Goal: Task Accomplishment & Management: Complete application form

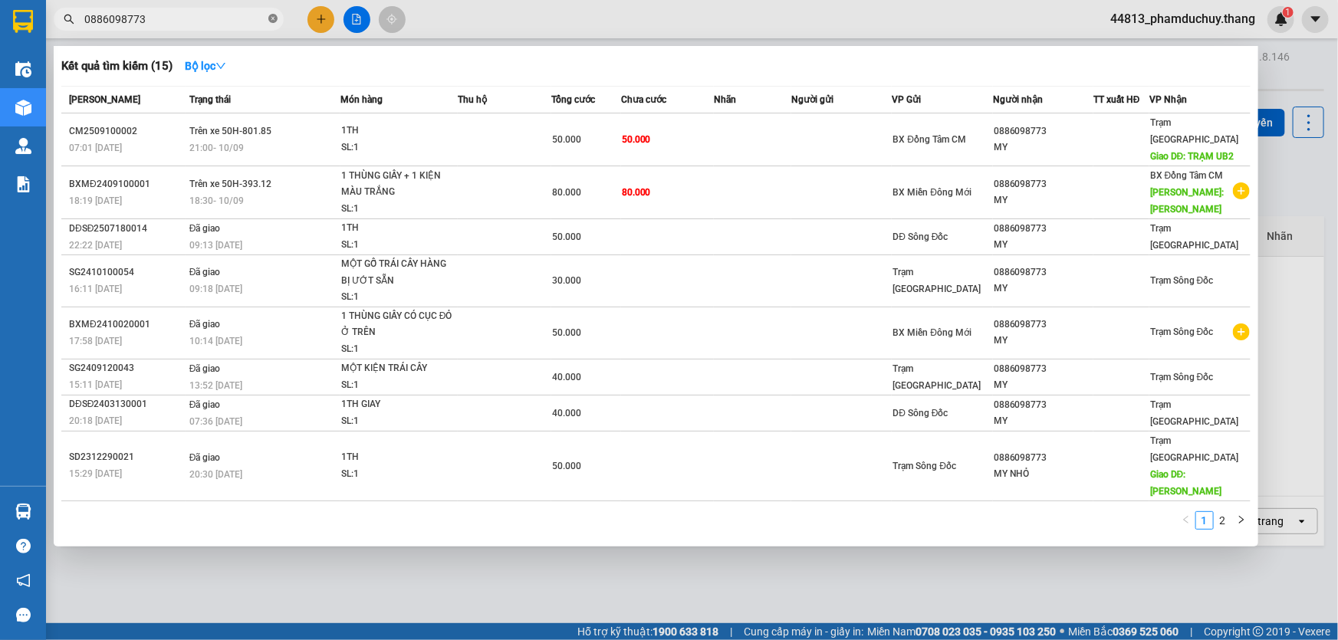
click at [272, 20] on icon "close-circle" at bounding box center [272, 18] width 9 height 9
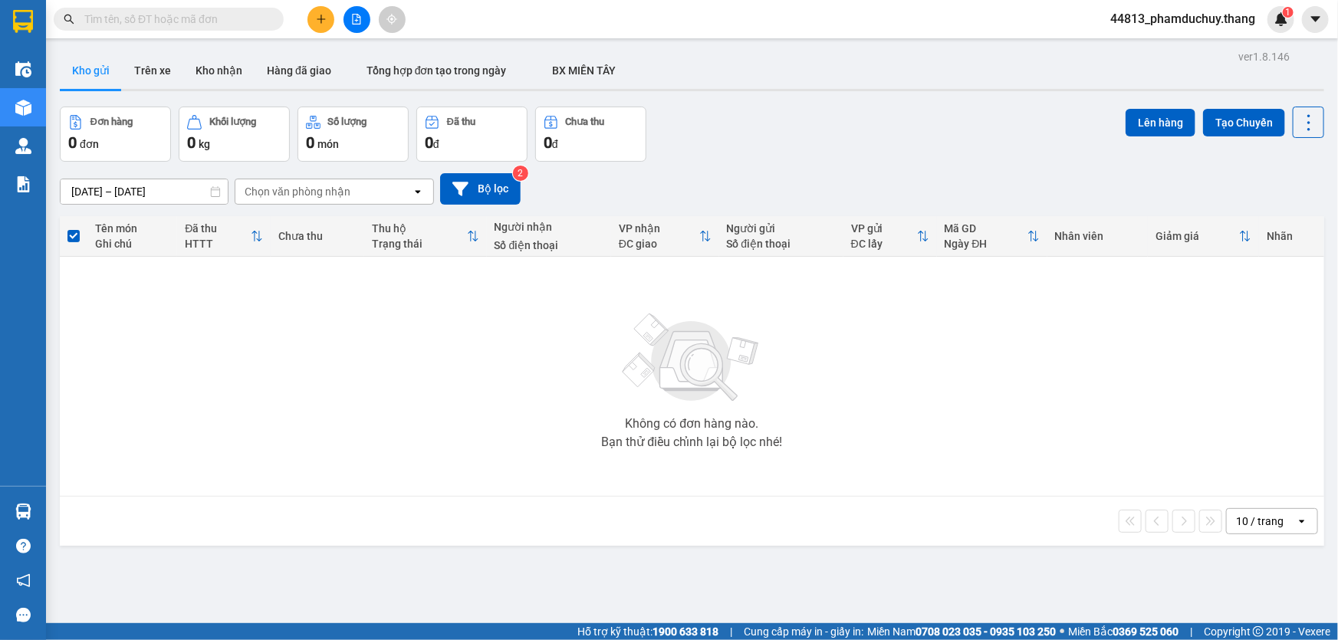
click at [231, 16] on input "text" at bounding box center [174, 19] width 181 height 17
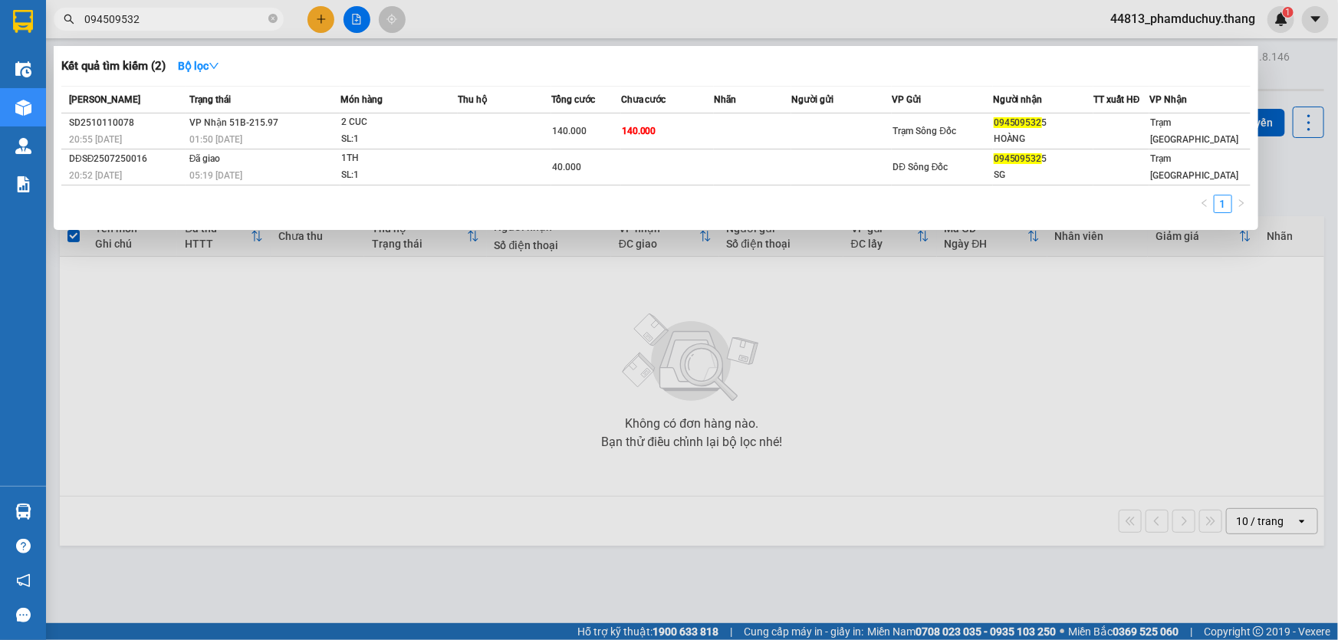
type input "094509532"
click at [258, 639] on div at bounding box center [669, 320] width 1338 height 640
drag, startPoint x: 148, startPoint y: 18, endPoint x: 117, endPoint y: 18, distance: 30.7
click at [117, 18] on input "094509532" at bounding box center [174, 19] width 181 height 17
click at [230, 30] on span "094509532" at bounding box center [169, 19] width 230 height 23
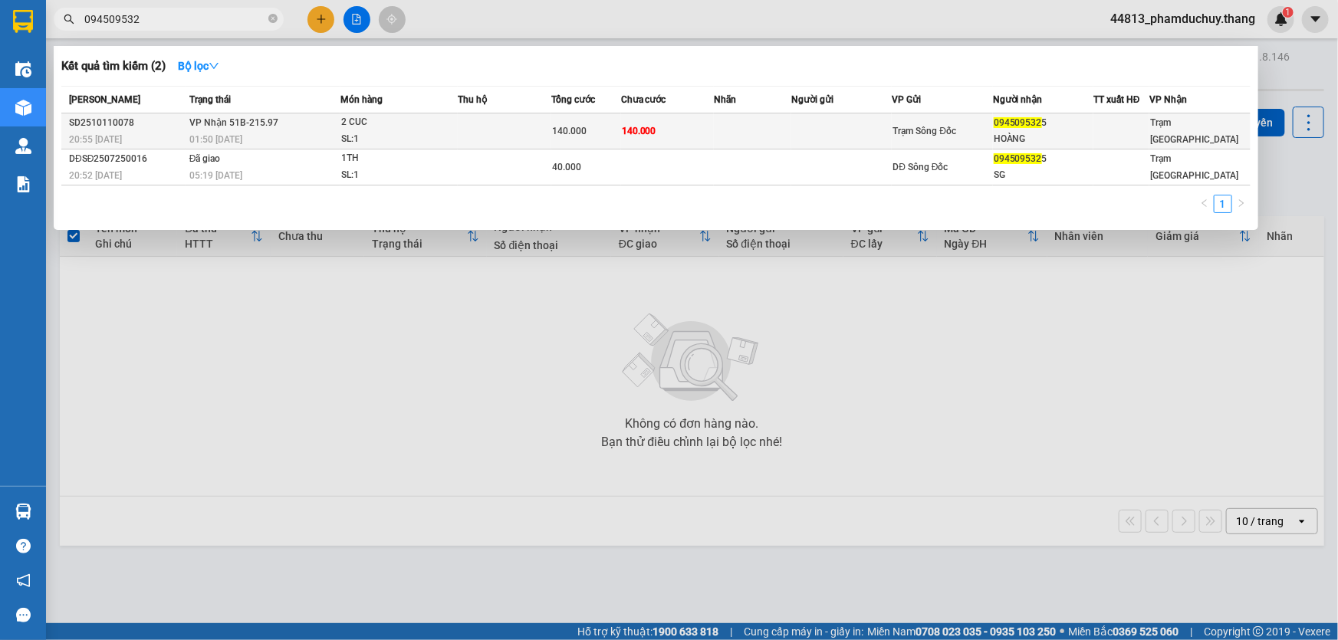
click at [426, 129] on div "2 CUC" at bounding box center [398, 122] width 115 height 17
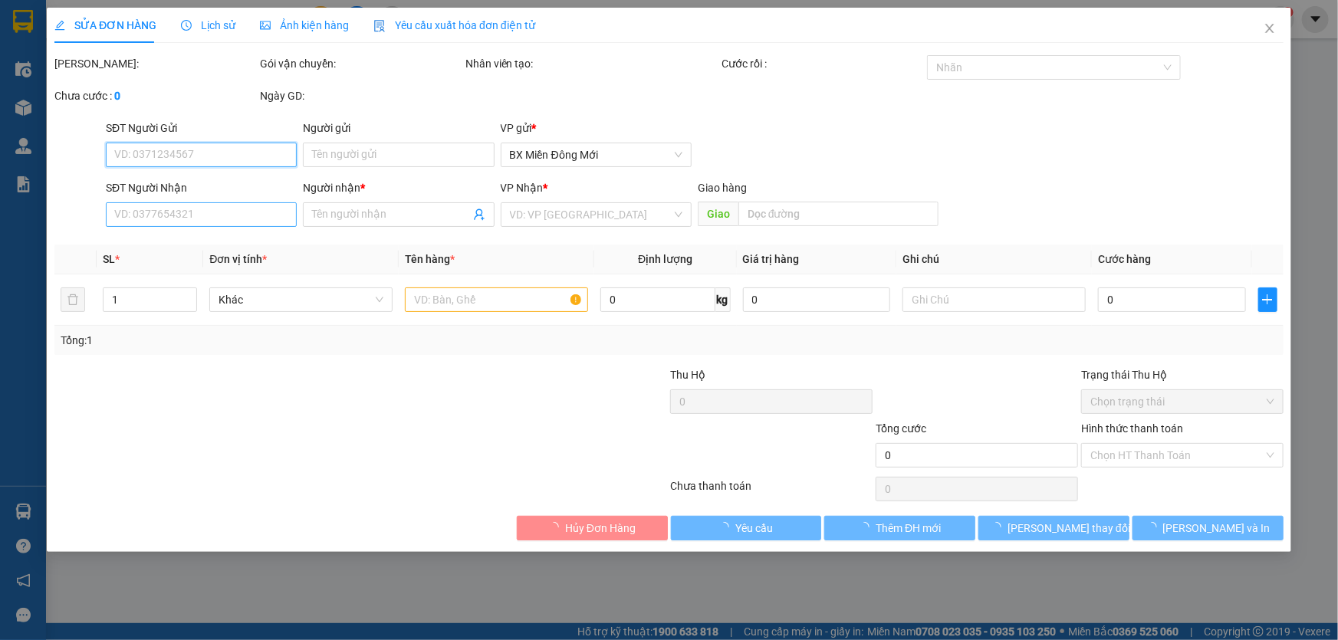
type input "0945095325"
type input "HOÀNG"
type input "140.000"
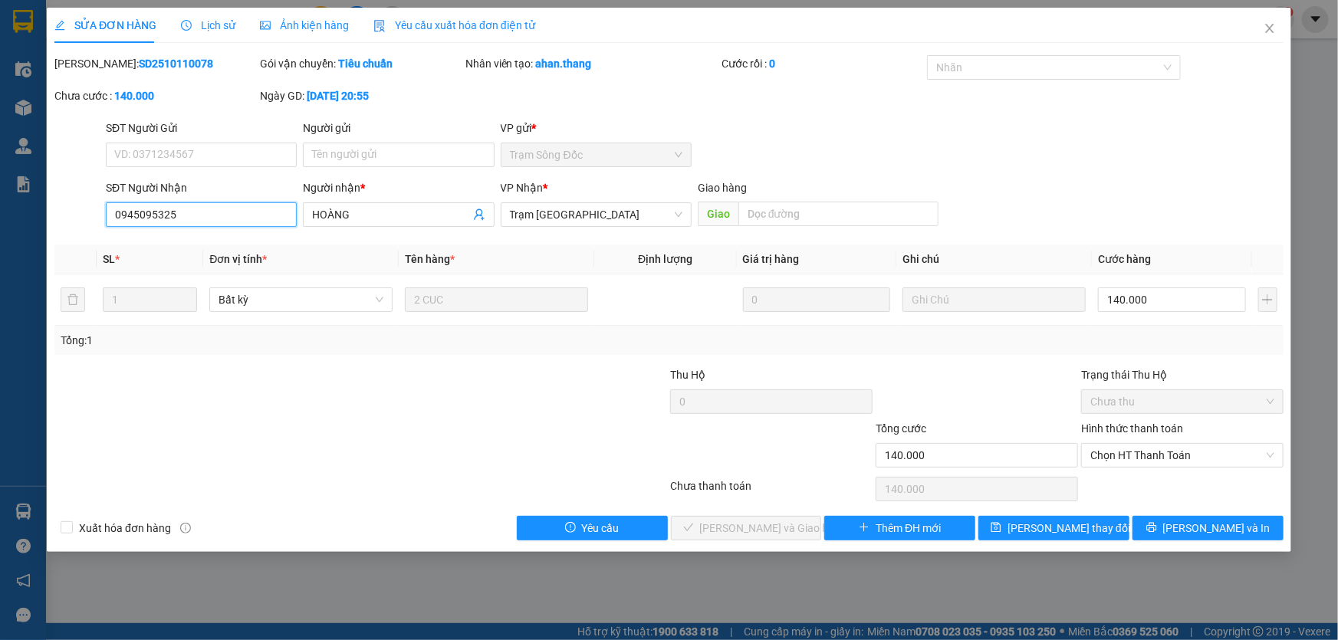
drag, startPoint x: 199, startPoint y: 215, endPoint x: 112, endPoint y: 215, distance: 87.4
click at [112, 215] on input "0945095325" at bounding box center [201, 214] width 191 height 25
click at [1275, 29] on span "Close" at bounding box center [1269, 29] width 43 height 43
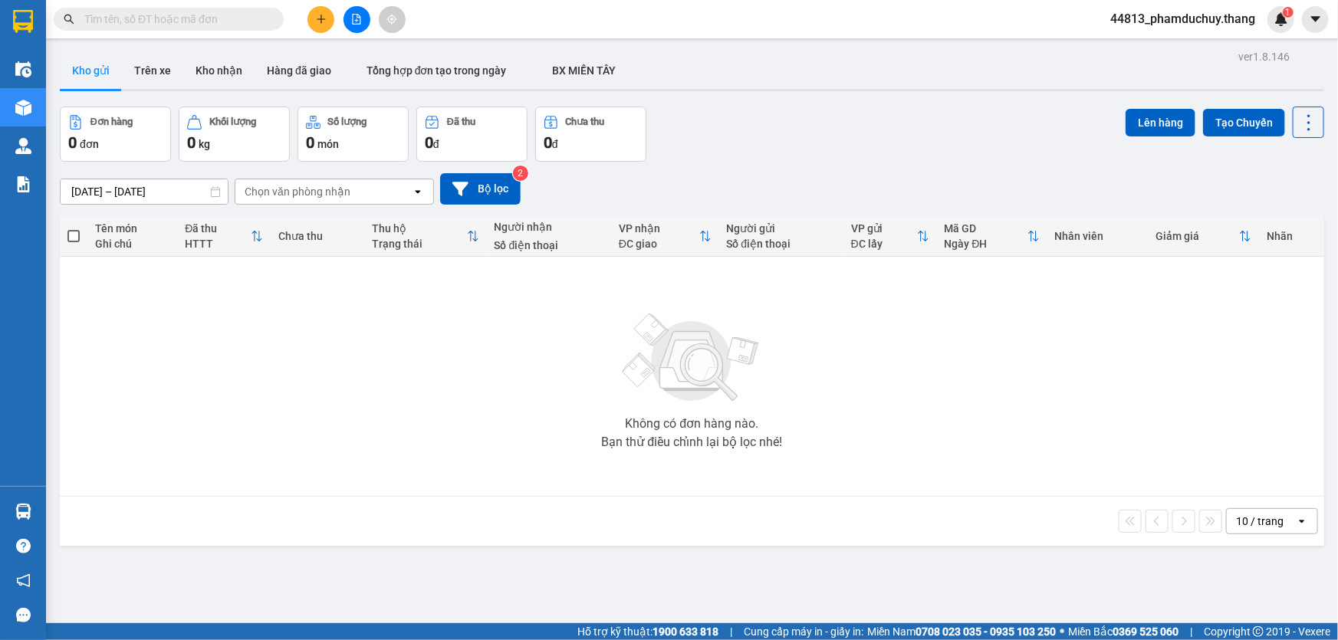
click at [248, 12] on input "text" at bounding box center [174, 19] width 181 height 17
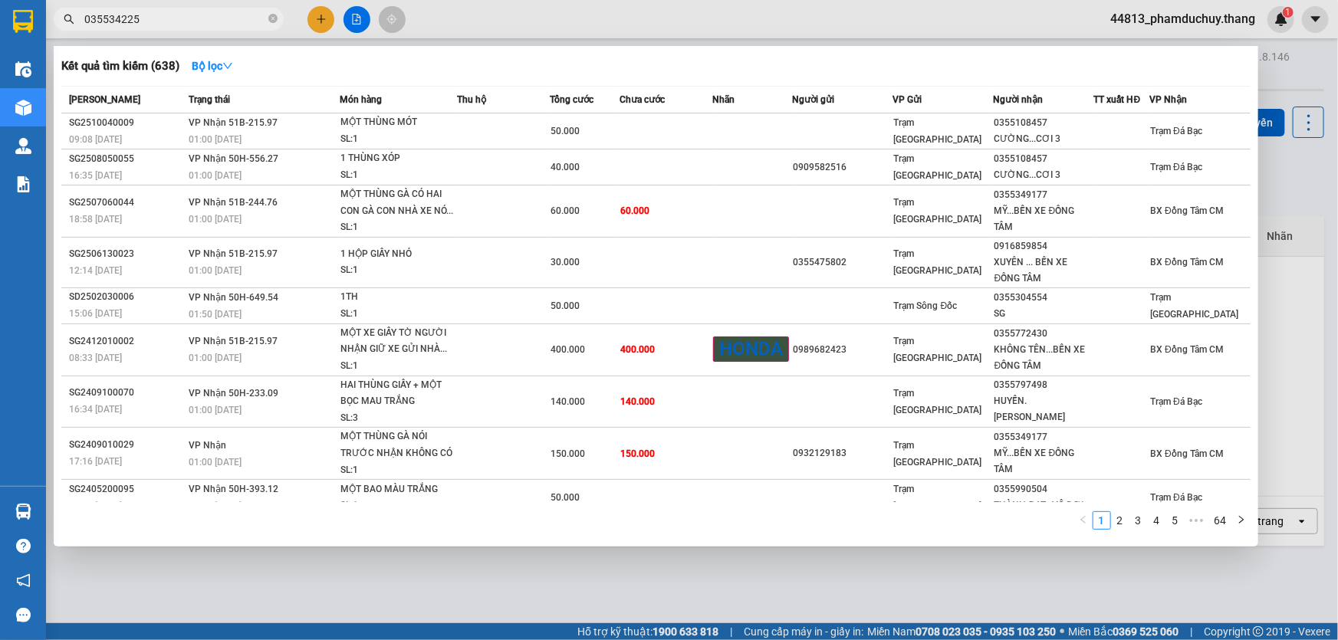
type input "0355342256"
